Goal: Navigation & Orientation: Find specific page/section

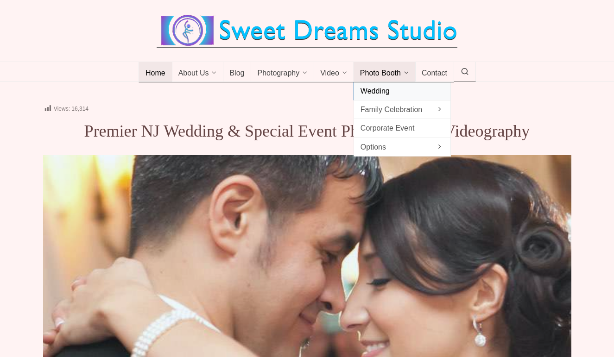
click at [374, 97] on span "Wedding" at bounding box center [401, 91] width 83 height 13
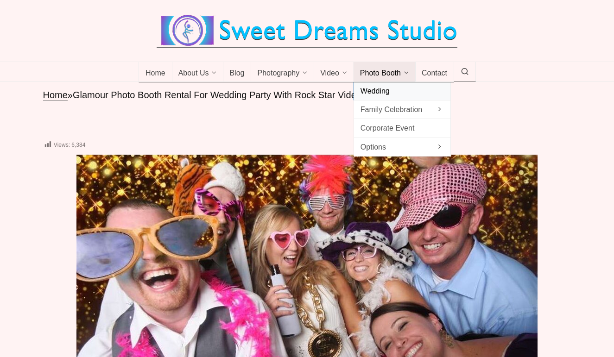
click at [388, 82] on link "Photo Booth" at bounding box center [385, 72] width 62 height 20
click at [378, 134] on span "Corporate Event" at bounding box center [401, 128] width 83 height 13
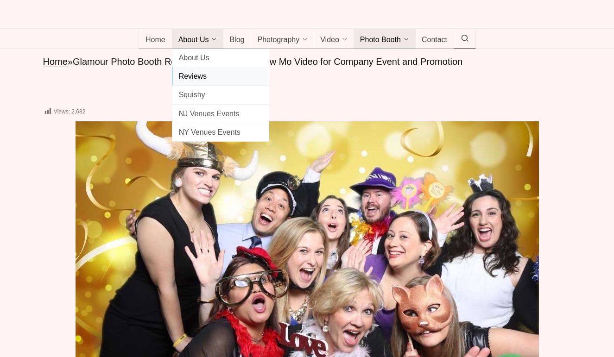
click at [192, 82] on span "Reviews" at bounding box center [220, 76] width 83 height 13
